Goal: Find specific page/section: Find specific page/section

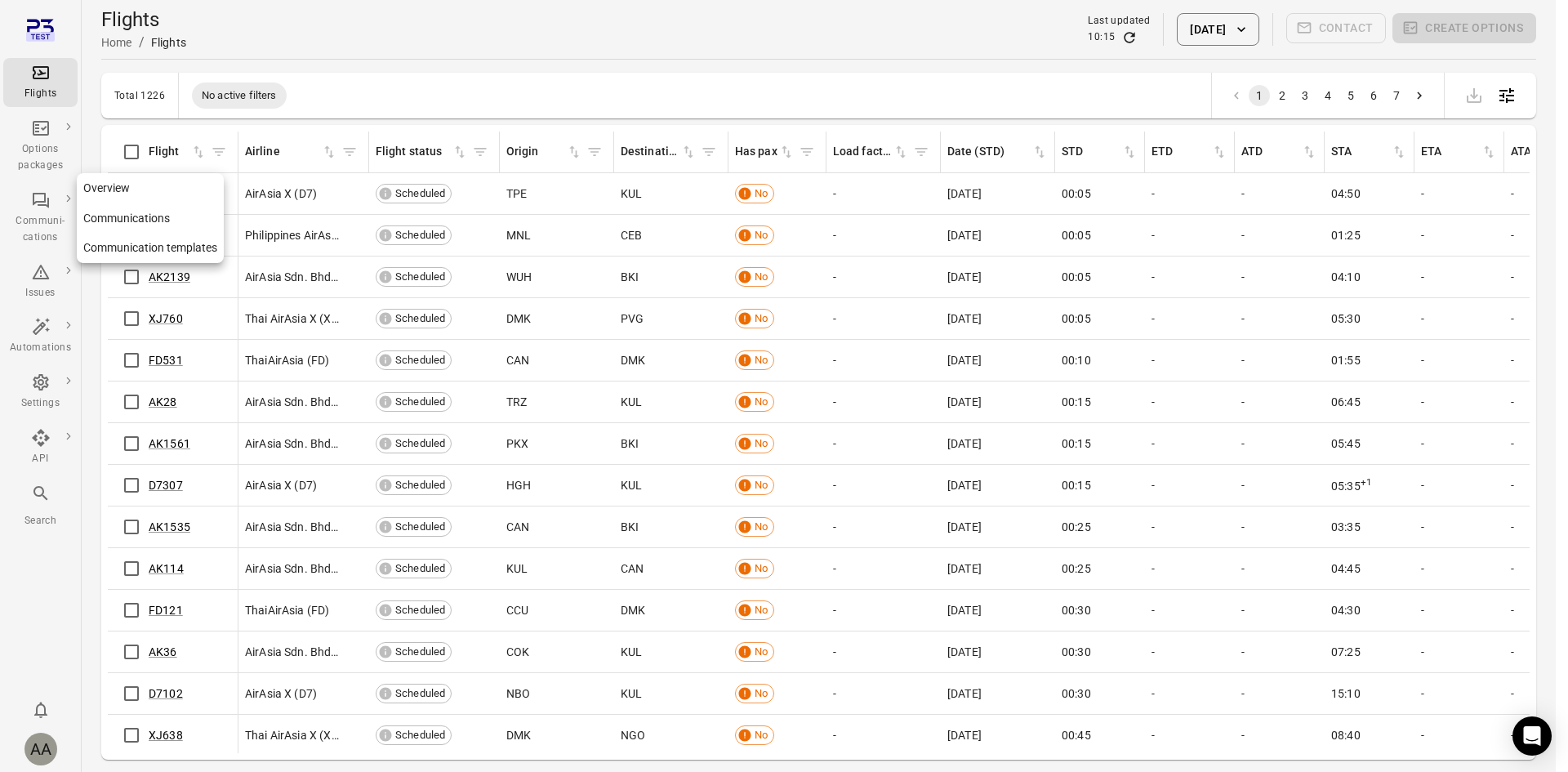
click at [120, 214] on link "Communications" at bounding box center [150, 219] width 147 height 31
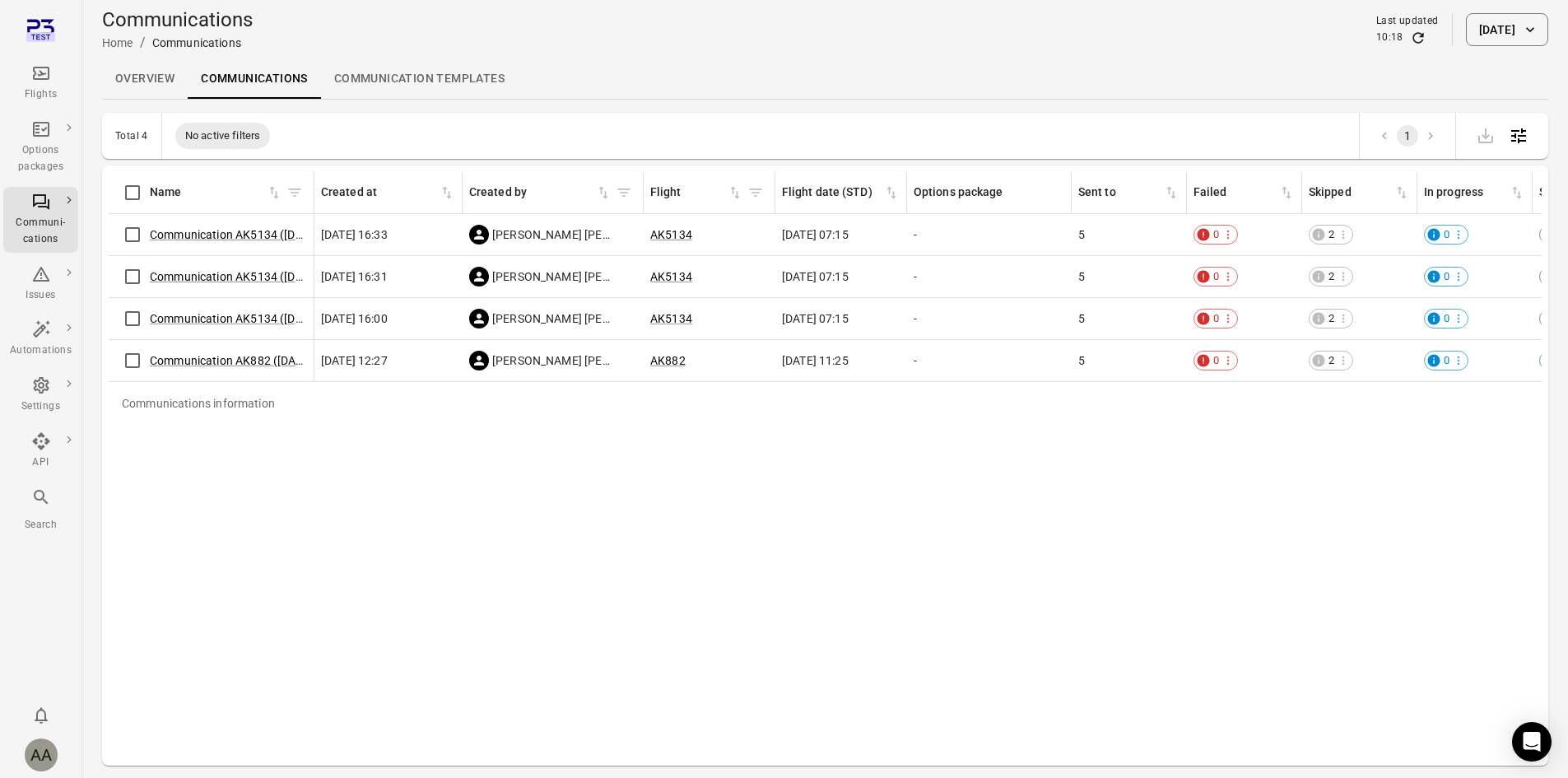
click at [1138, 684] on div "Communications information Name Created at Created by Flight Flight date (STD) …" at bounding box center [825, 465] width 1433 height 587
click at [703, 572] on div "Communications information Name Created at Created by Flight Flight date (STD) …" at bounding box center [825, 465] width 1433 height 587
click at [863, 628] on div "Communications information Name Created at Created by Flight Flight date (STD) …" at bounding box center [825, 465] width 1433 height 587
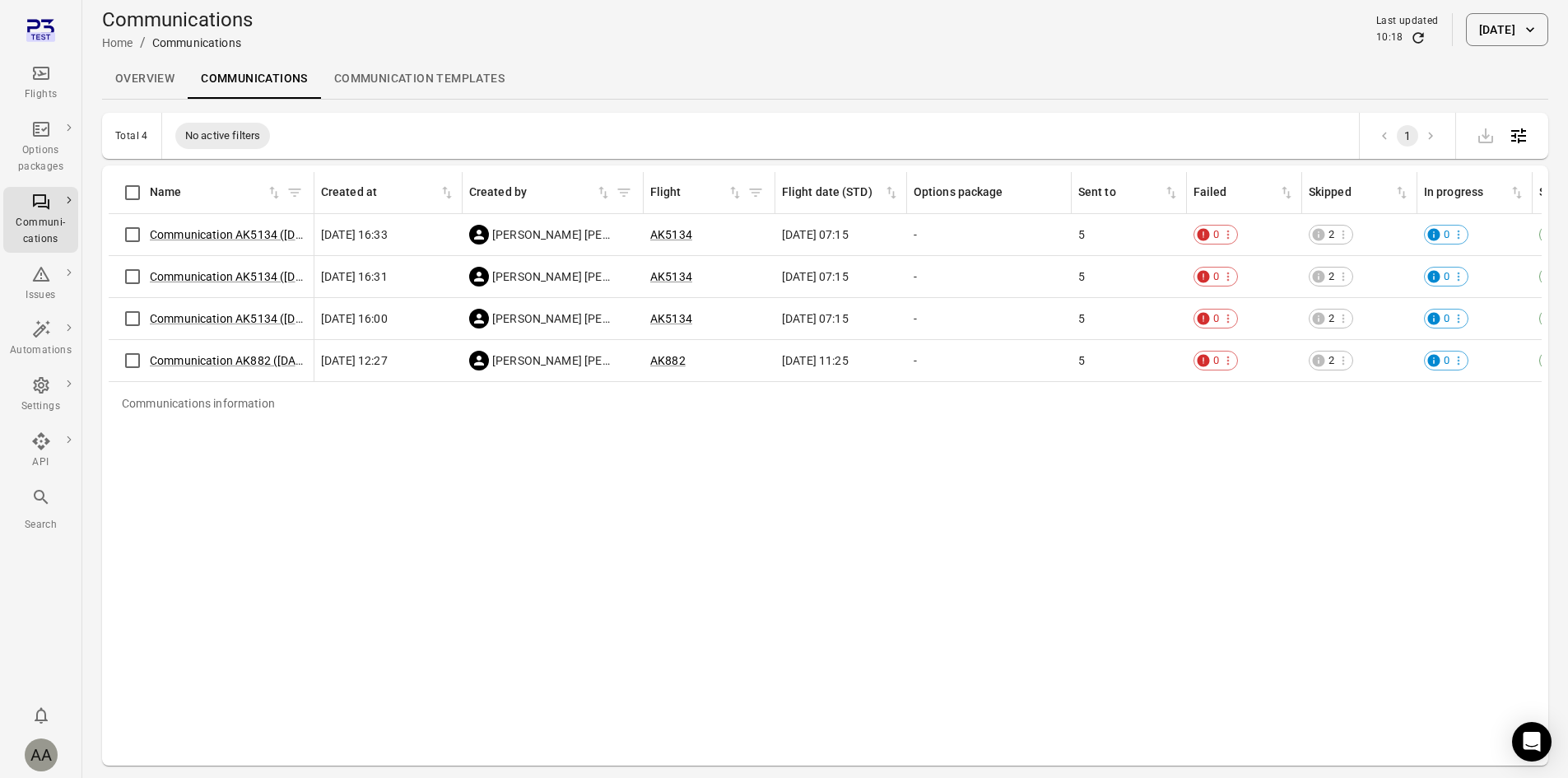
click at [856, 563] on div "Communications information Name Created at Created by Flight Flight date (STD) …" at bounding box center [825, 465] width 1433 height 587
click at [814, 506] on div "Communications information Name Created at Created by Flight Flight date (STD) …" at bounding box center [825, 465] width 1433 height 587
click at [713, 36] on div "Communications Home / Communications Last updated 10:18 [DATE]" at bounding box center [826, 30] width 1446 height 46
click at [867, 72] on div "Overview Communications Communication templates" at bounding box center [826, 78] width 1446 height 40
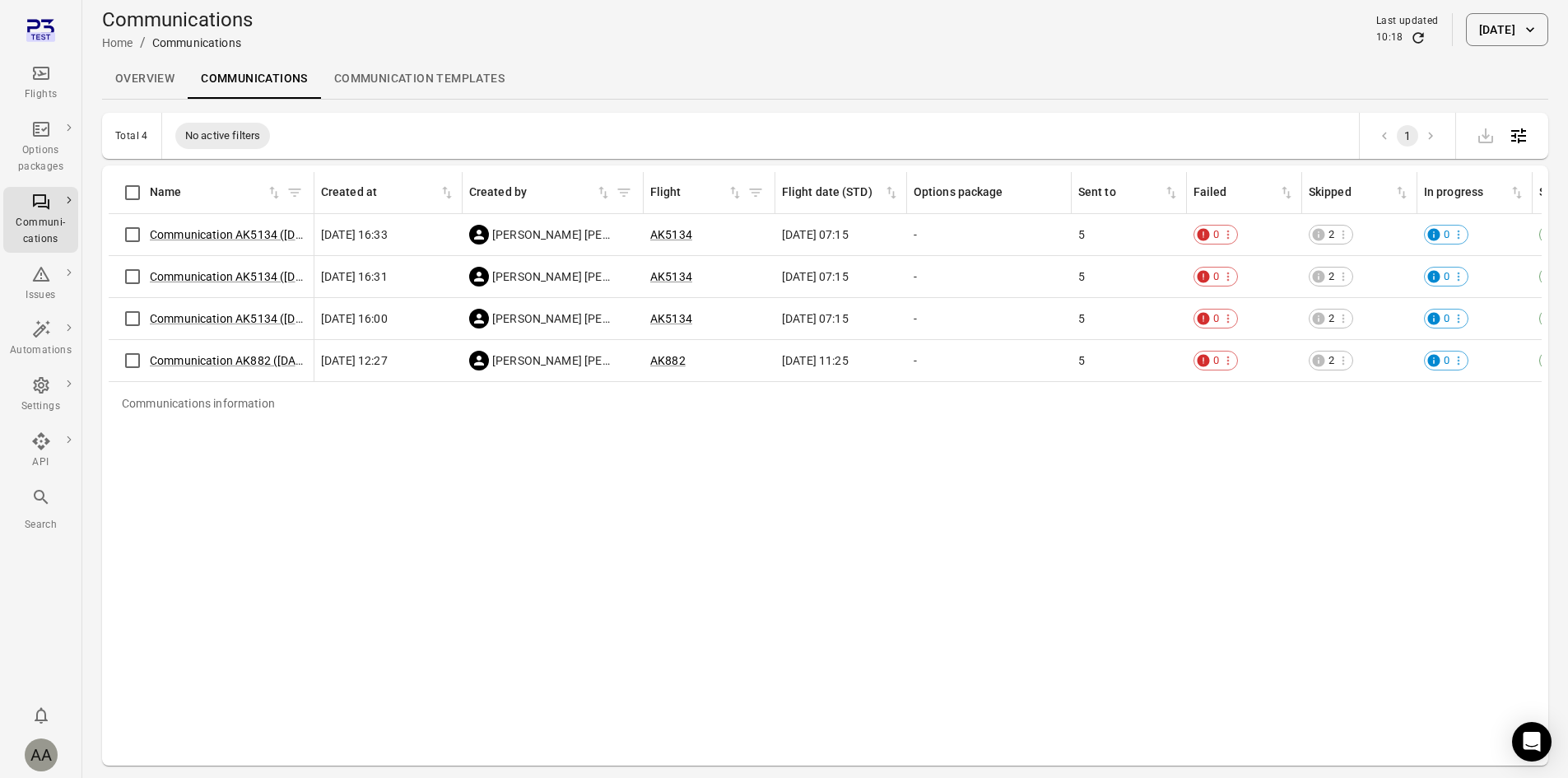
click at [196, 552] on div "Communications information Name Created at Created by Flight Flight date (STD) …" at bounding box center [825, 465] width 1433 height 587
click at [698, 560] on div "Communications information Name Created at Created by Flight Flight date (STD) …" at bounding box center [825, 465] width 1433 height 587
click at [861, 625] on div "Communications information Name Created at Created by Flight Flight date (STD) …" at bounding box center [825, 465] width 1433 height 587
click at [845, 594] on div "Communications information Name Created at Created by Flight Flight date (STD) …" at bounding box center [825, 465] width 1433 height 587
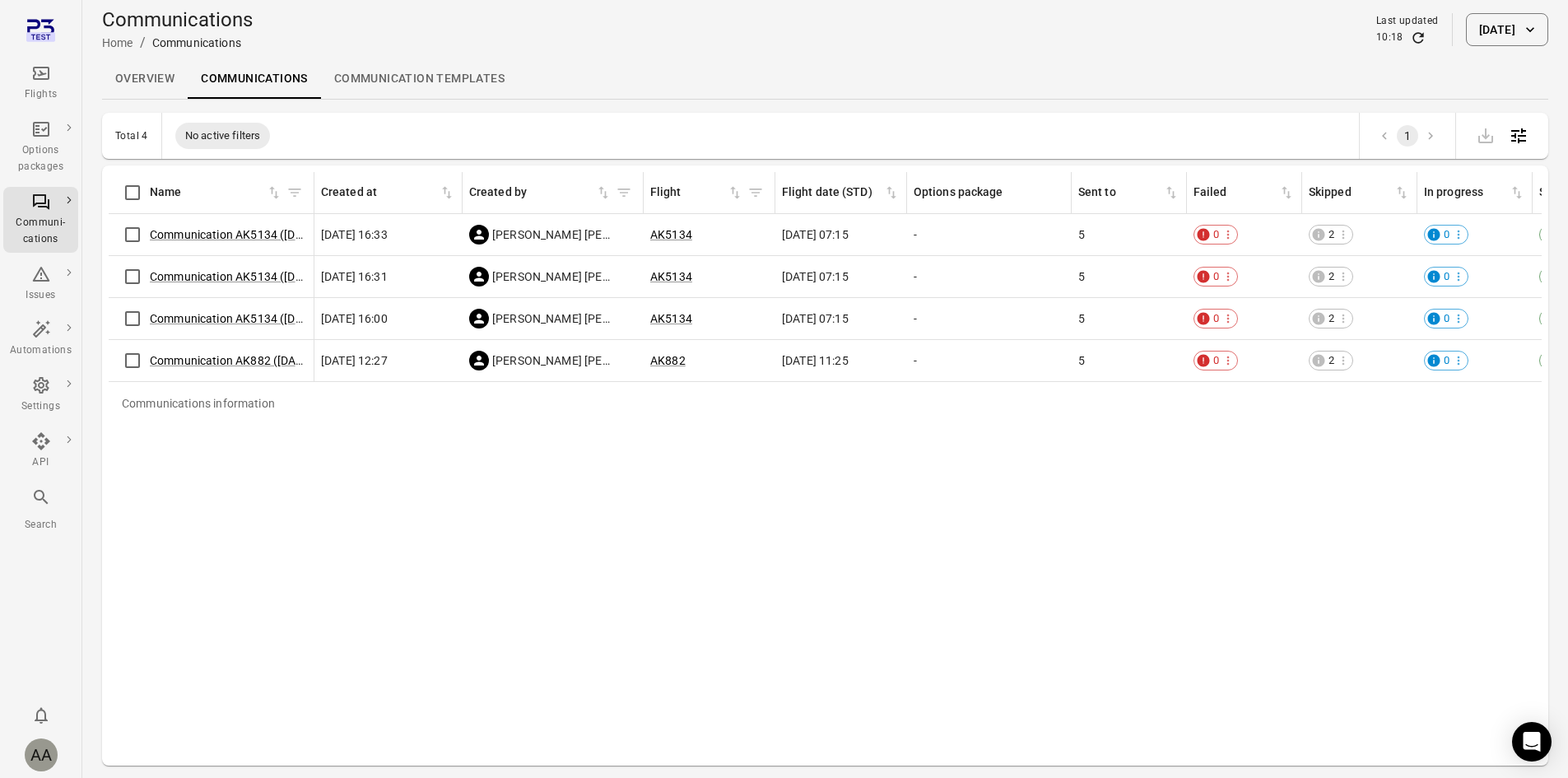
click at [845, 594] on div "Communications information Name Created at Created by Flight Flight date (STD) …" at bounding box center [825, 465] width 1433 height 587
click at [711, 505] on div "Communications information Name Created at Created by Flight Flight date (STD) …" at bounding box center [825, 465] width 1433 height 587
click at [706, 514] on div "Communications information Name Created at Created by Flight Flight date (STD) …" at bounding box center [825, 465] width 1433 height 587
click at [532, 506] on div "Communications information Name Created at Created by Flight Flight date (STD) …" at bounding box center [825, 465] width 1433 height 587
